Goal: Information Seeking & Learning: Learn about a topic

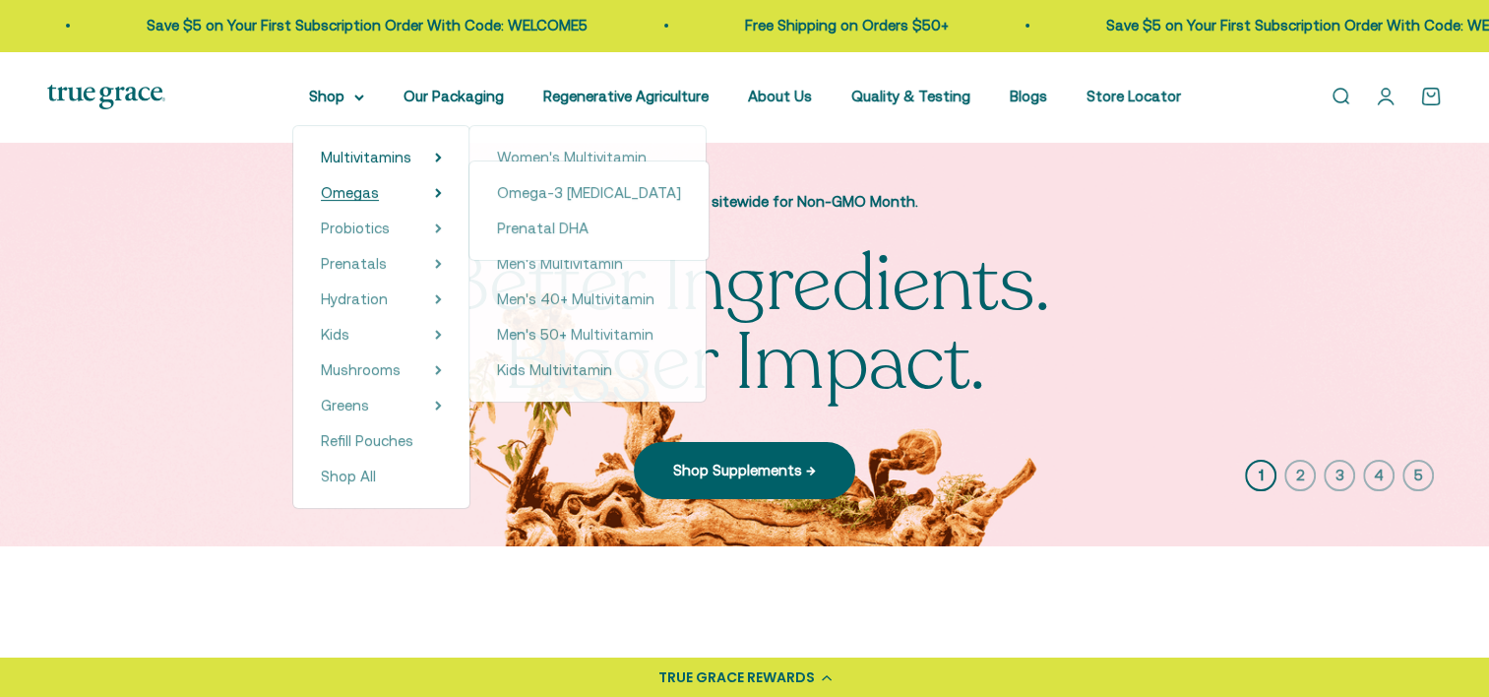
click at [408, 194] on summary "Omegas" at bounding box center [381, 193] width 121 height 24
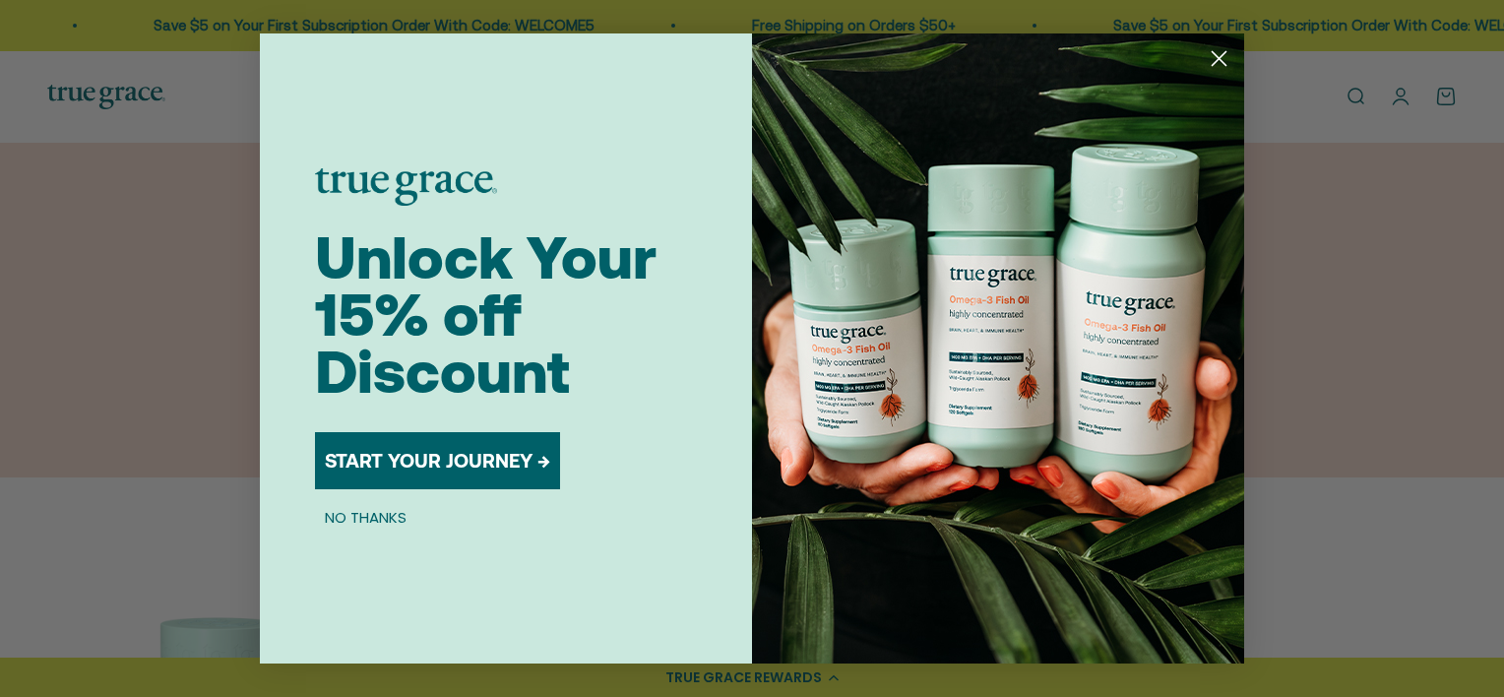
drag, startPoint x: 1495, startPoint y: 199, endPoint x: 1503, endPoint y: 216, distance: 18.5
click at [1488, 216] on div "Close dialog Unlock Your 15% off Discount START YOUR JOURNEY → NO THANKS Submit" at bounding box center [752, 348] width 1504 height 697
click at [1227, 61] on circle "Close dialog" at bounding box center [1219, 58] width 32 height 32
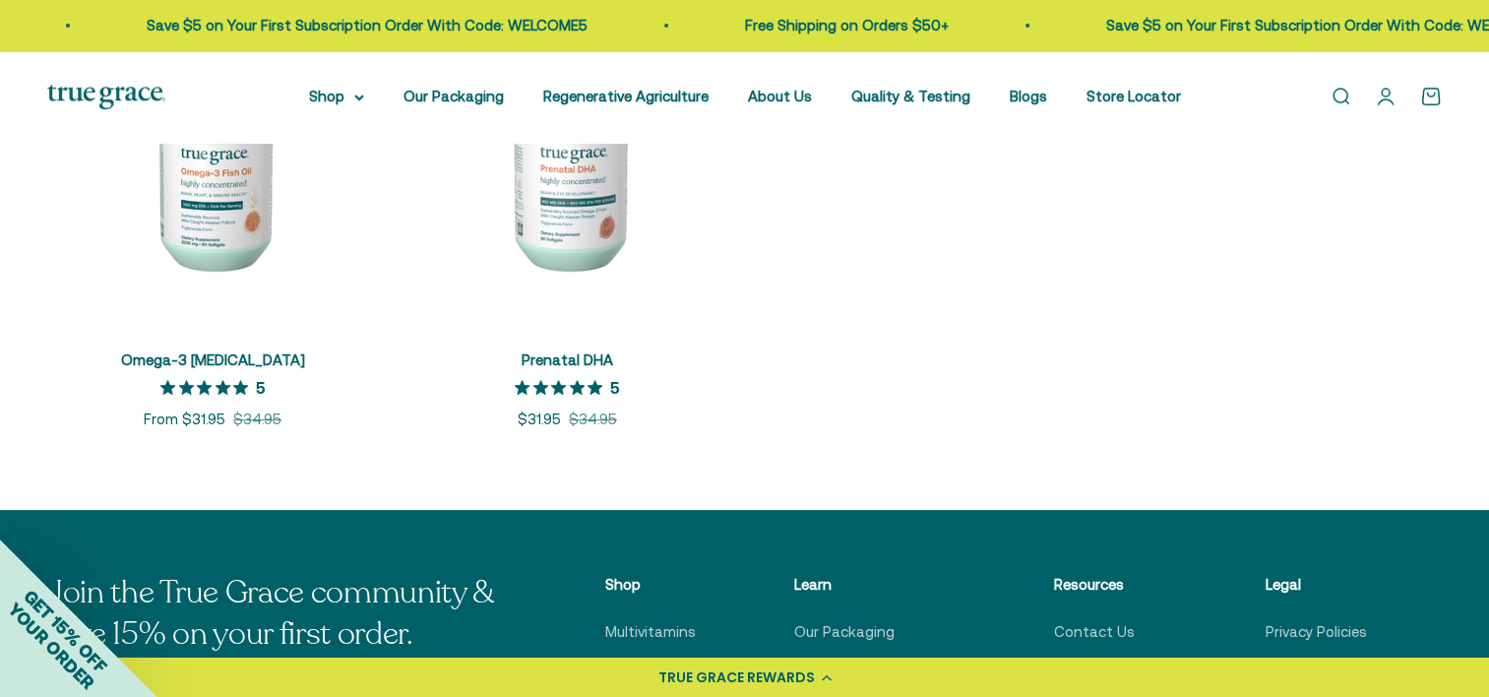
scroll to position [564, 0]
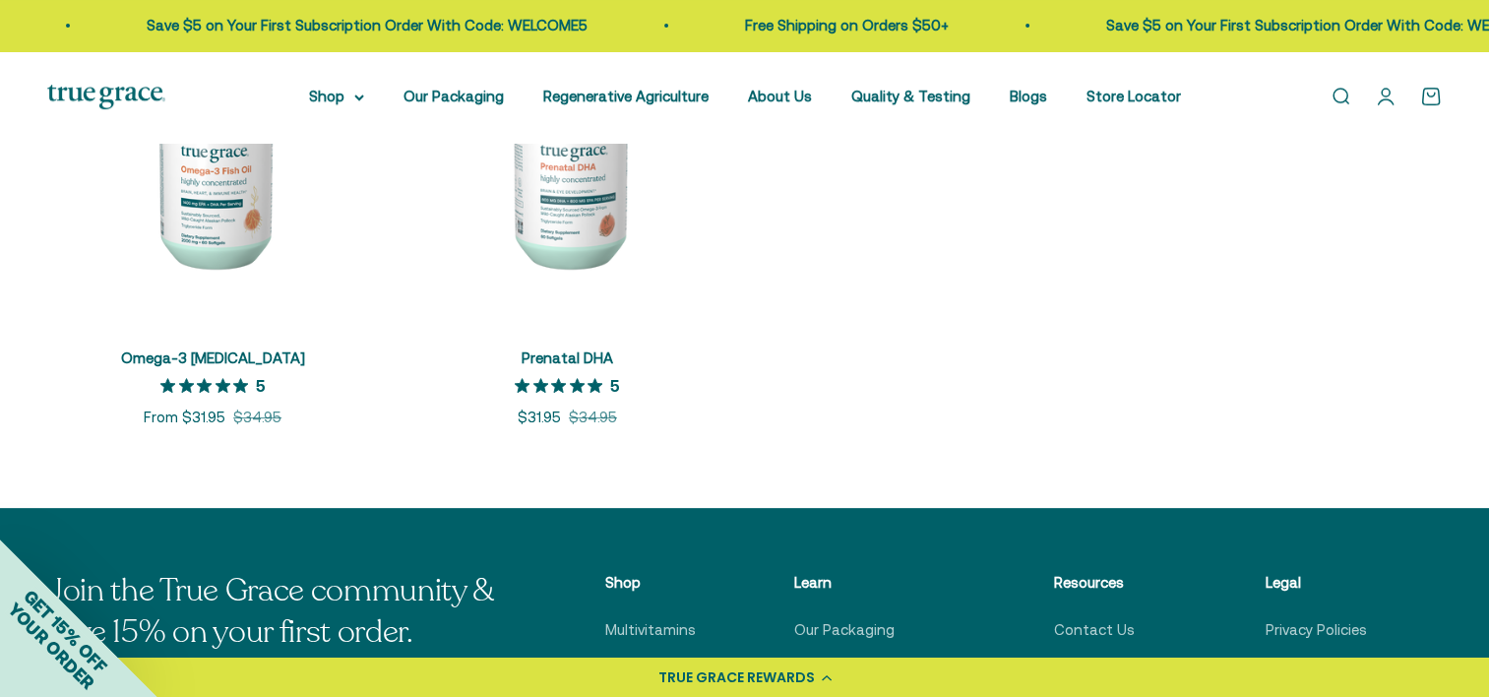
click at [227, 254] on img at bounding box center [212, 157] width 331 height 331
click at [218, 249] on img at bounding box center [212, 157] width 331 height 331
click at [236, 384] on icon "5 out of 5 stars rating in total 16 reviews." at bounding box center [240, 385] width 15 height 15
click at [236, 319] on img at bounding box center [212, 157] width 331 height 331
click at [240, 349] on link "Omega-3 [MEDICAL_DATA]" at bounding box center [213, 357] width 184 height 17
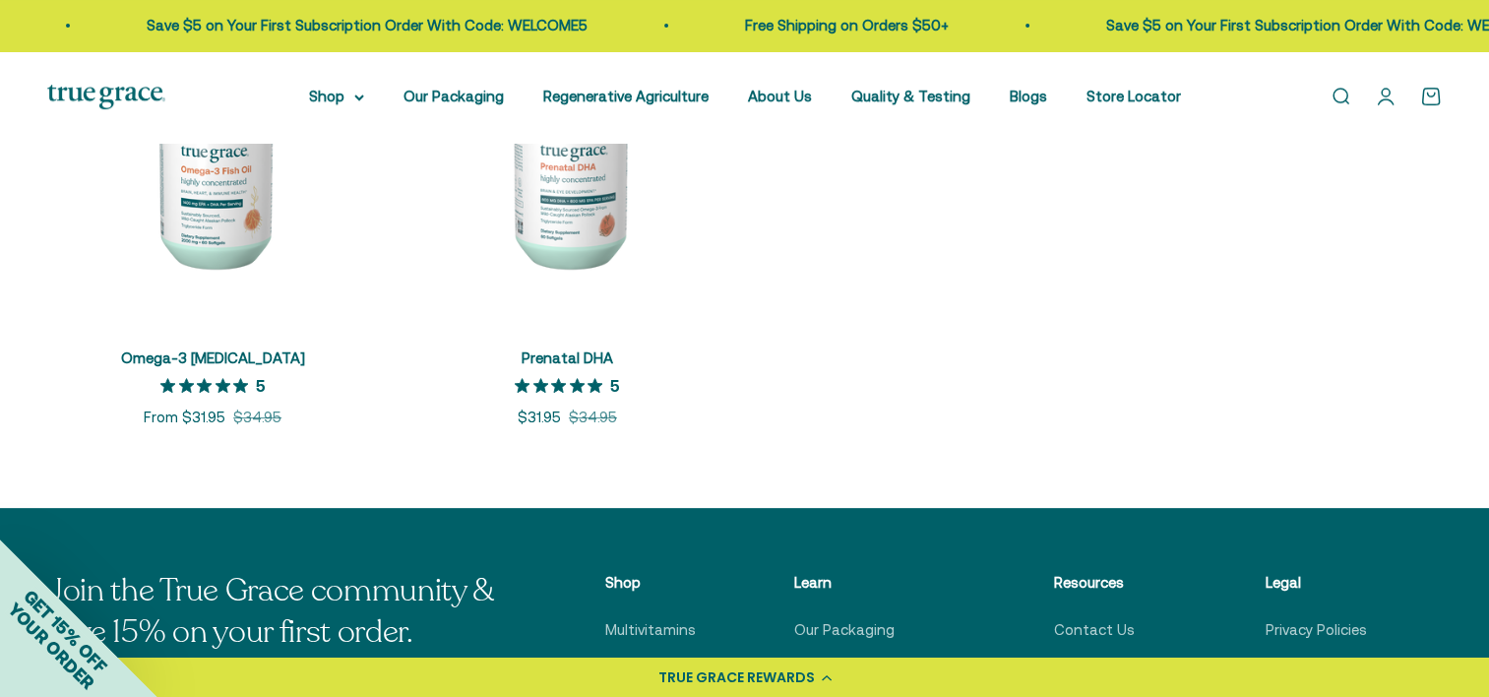
click at [234, 347] on span "Omega-3 [MEDICAL_DATA]" at bounding box center [213, 358] width 184 height 23
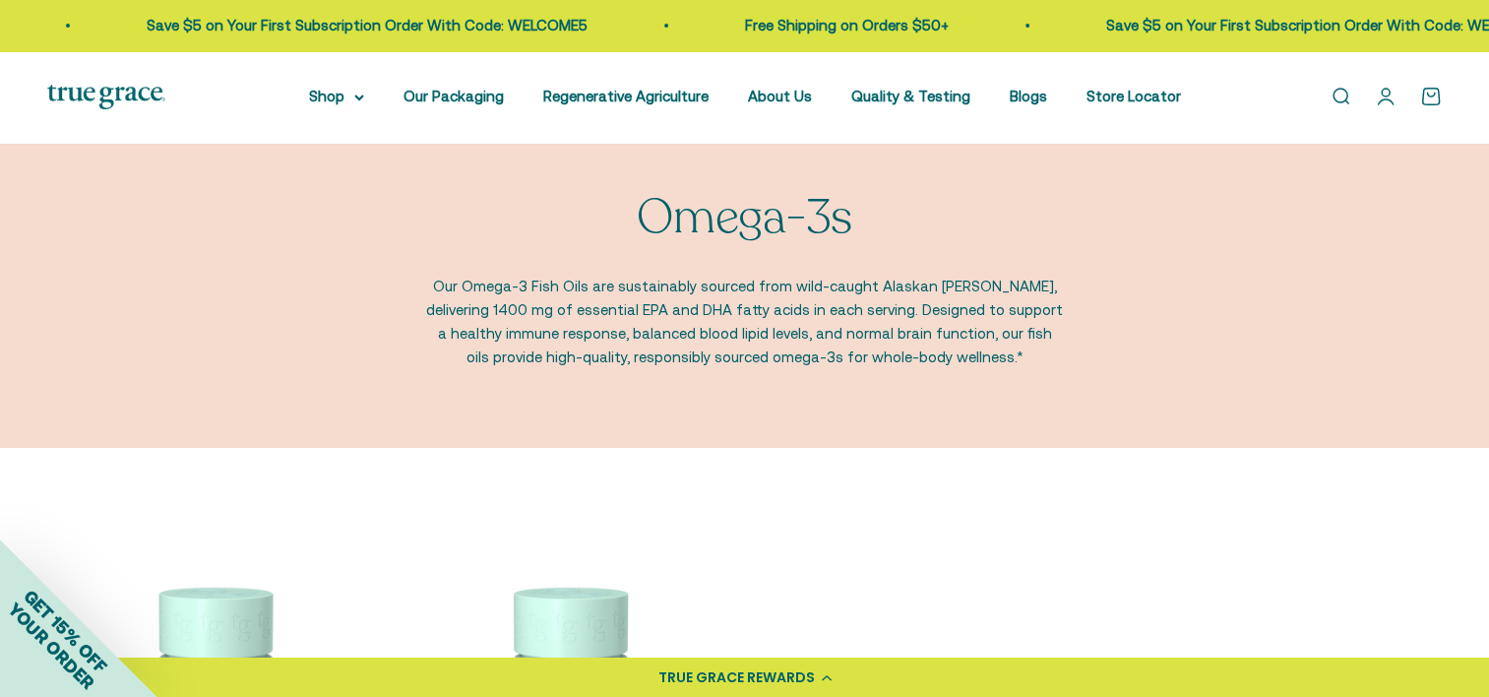
scroll to position [0, 0]
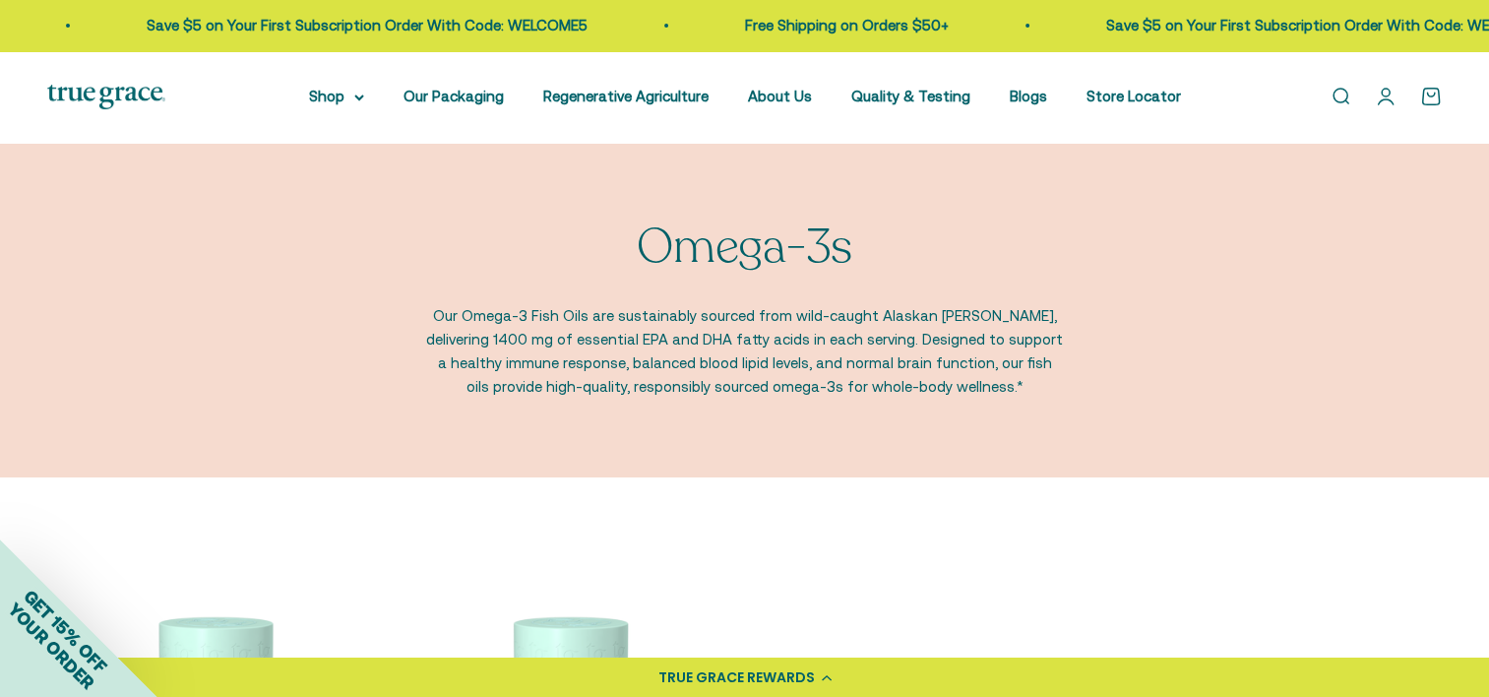
click at [658, 316] on p "Our Omega-3 Fish Oils are sustainably sourced from wild-caught Alaskan [PERSON_…" at bounding box center [745, 351] width 640 height 94
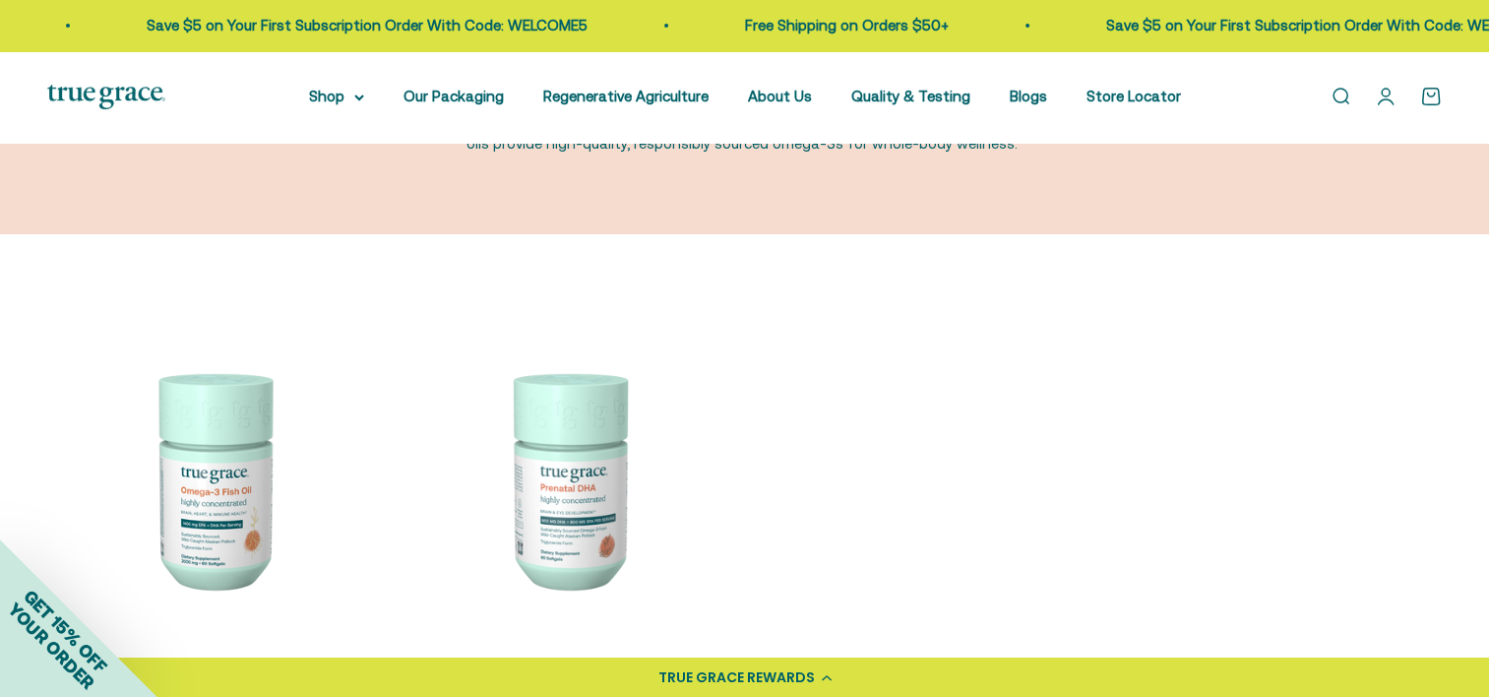
scroll to position [244, 0]
click at [224, 416] on img at bounding box center [212, 477] width 331 height 331
click at [244, 429] on img at bounding box center [212, 477] width 331 height 331
click at [235, 449] on img at bounding box center [212, 477] width 331 height 331
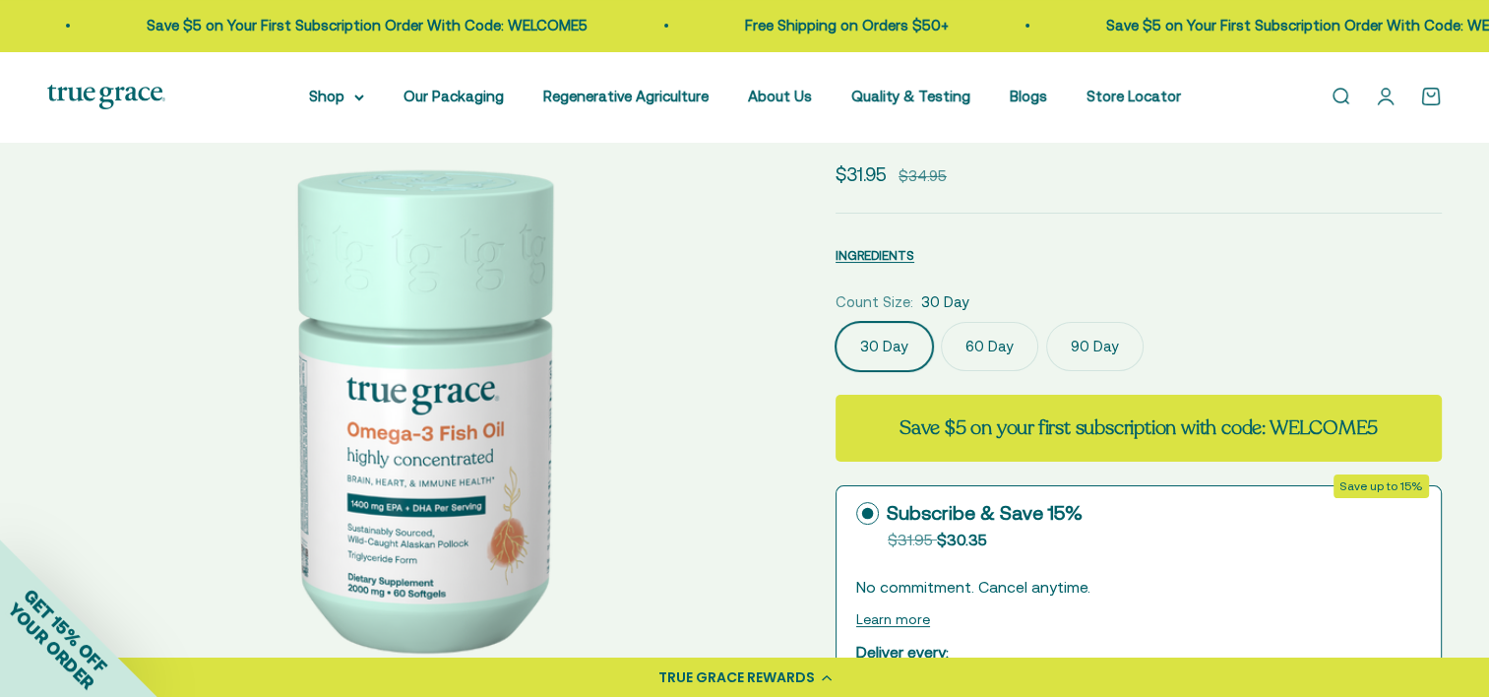
select select "3"
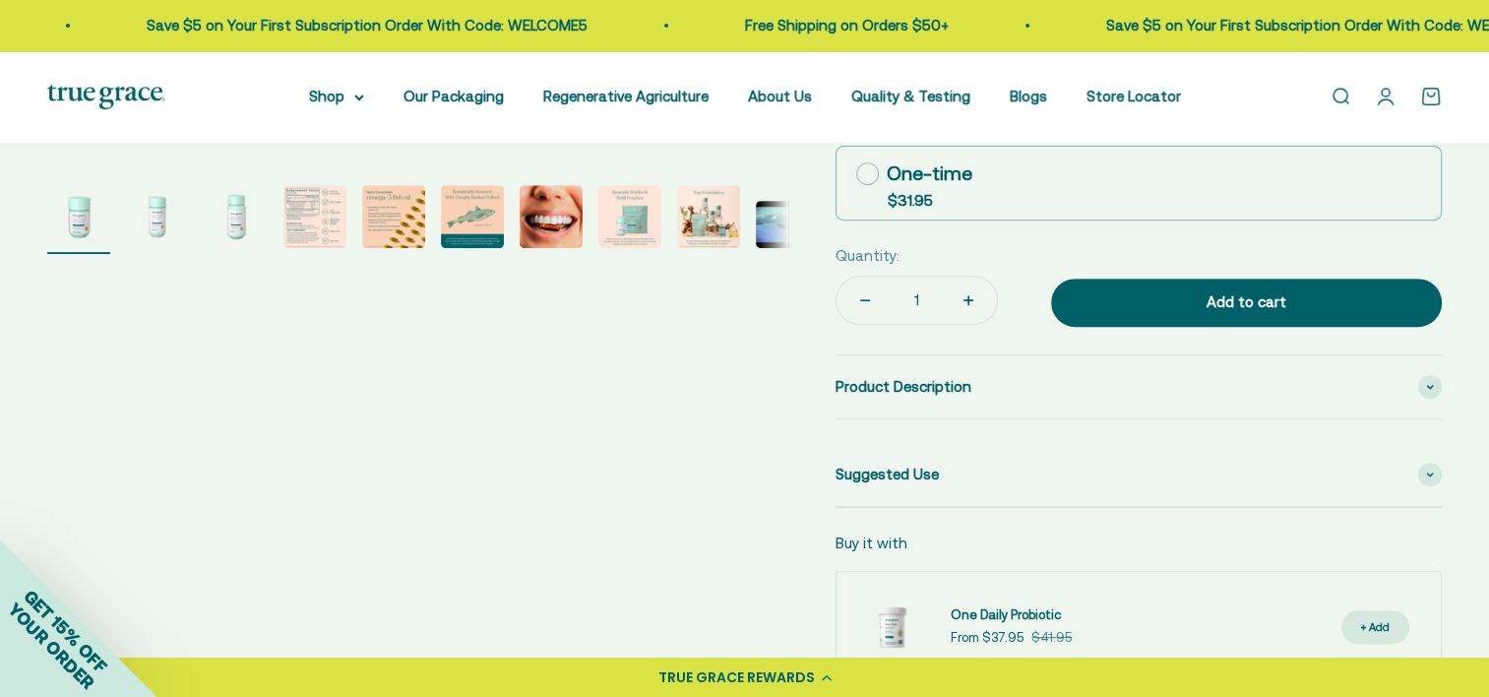
scroll to position [777, 0]
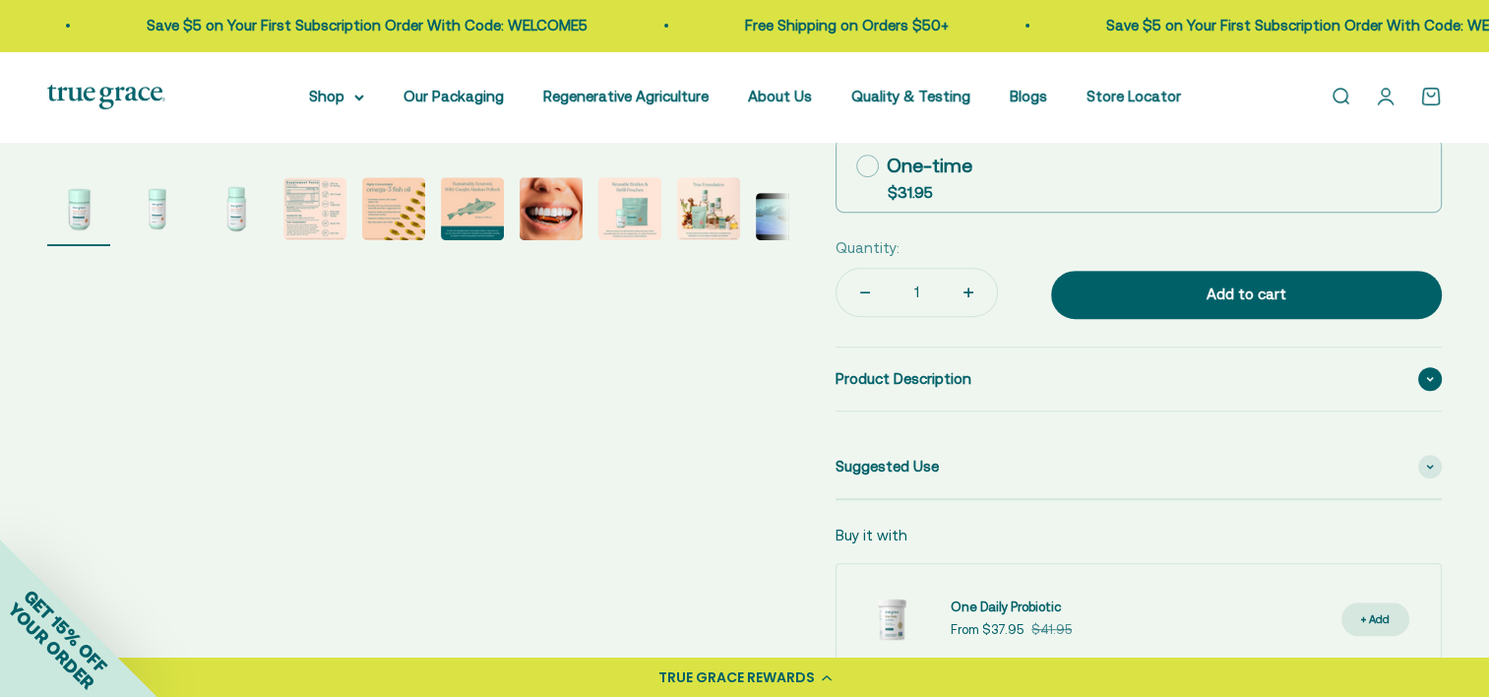
click at [1324, 382] on div "Product Description" at bounding box center [1139, 378] width 606 height 63
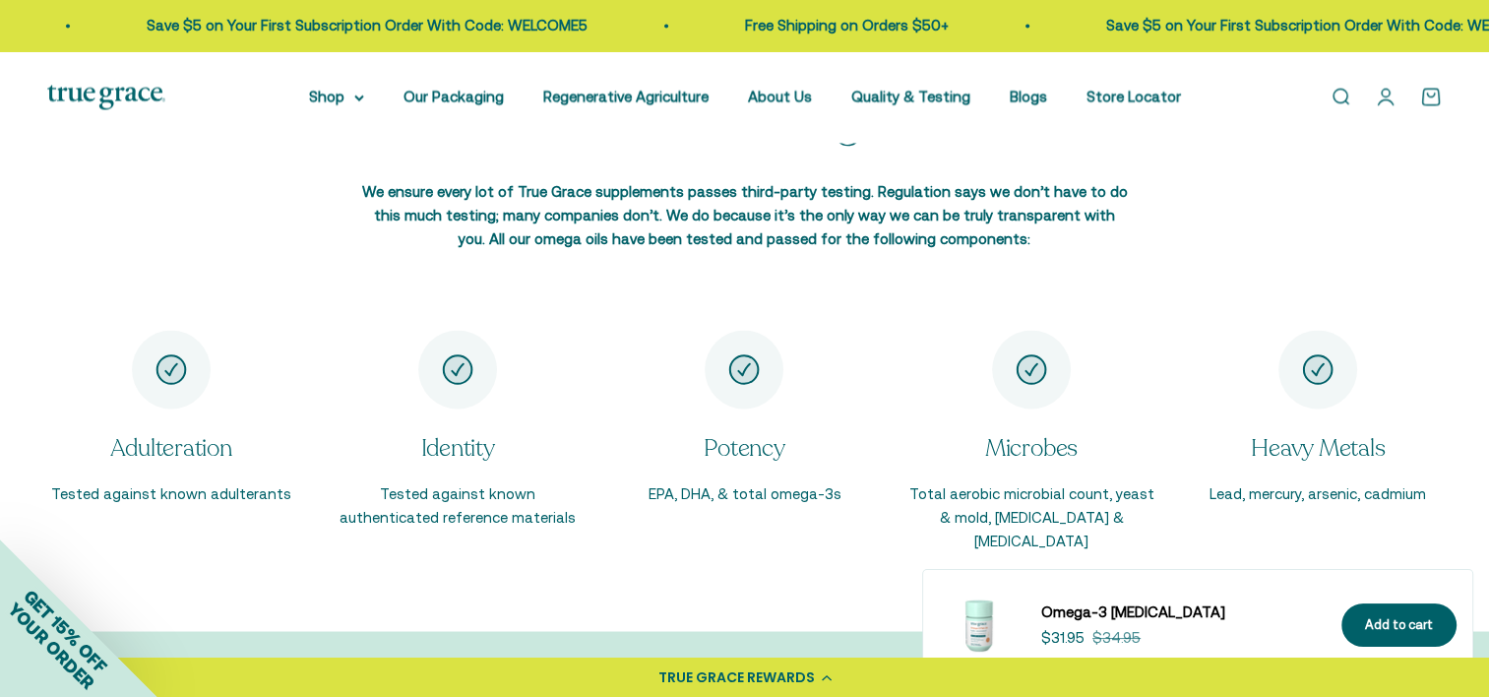
scroll to position [3247, 0]
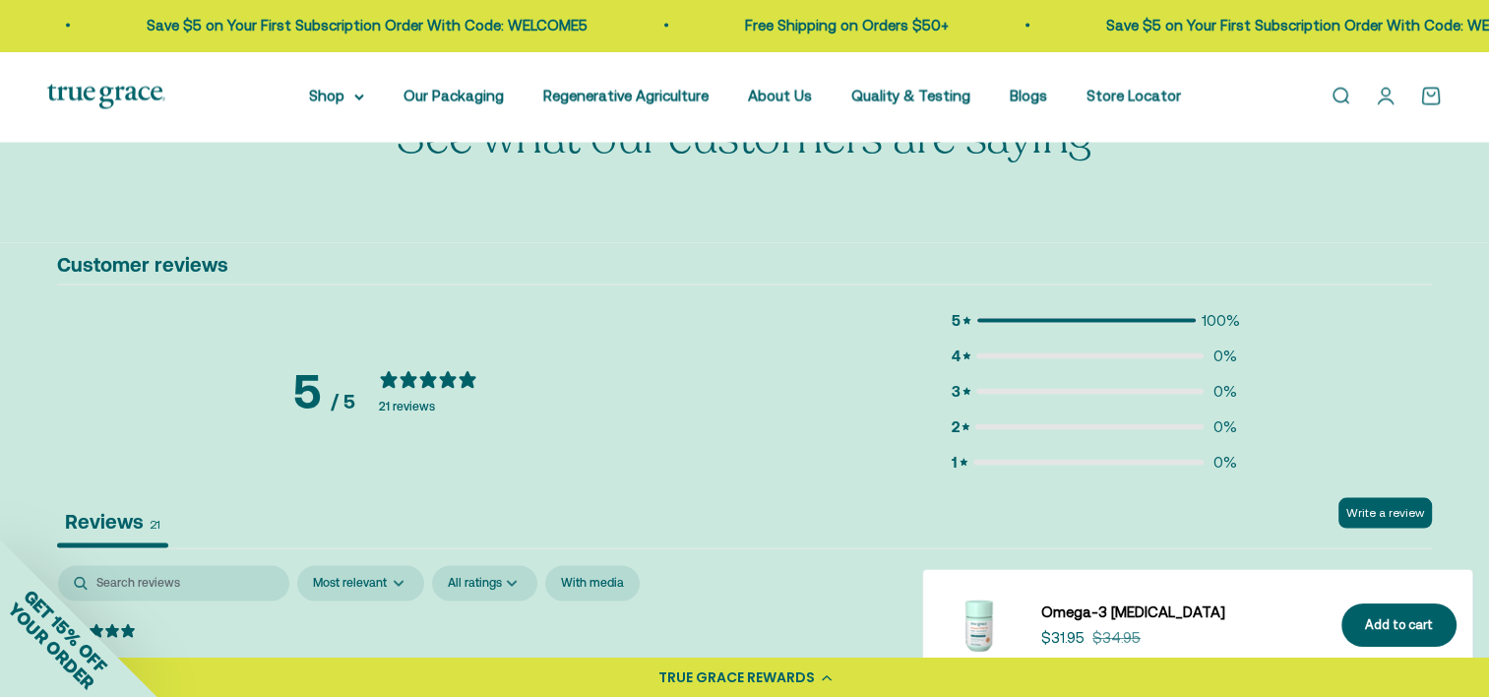
click at [1299, 498] on div "Write a review Reviews 21" at bounding box center [744, 523] width 1375 height 51
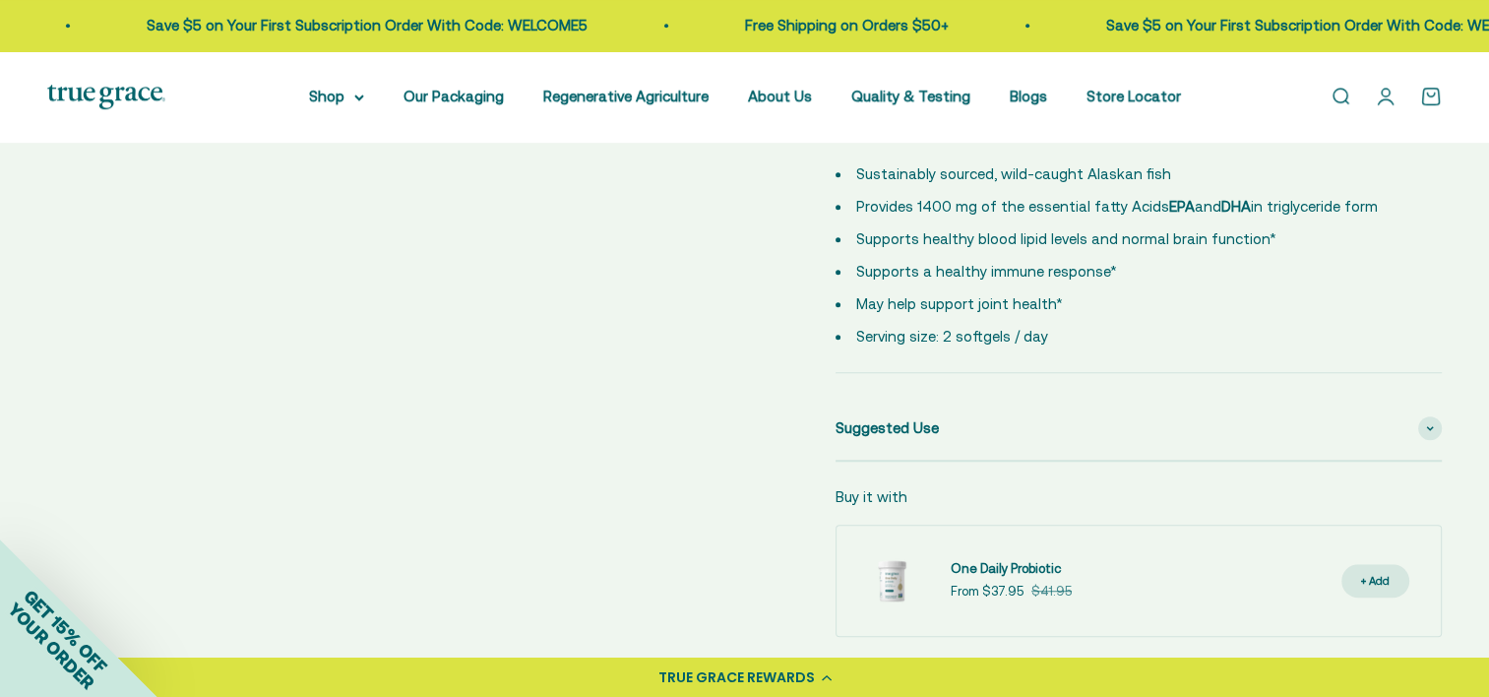
scroll to position [1058, 0]
